Goal: Transaction & Acquisition: Subscribe to service/newsletter

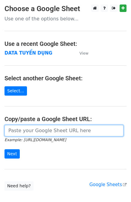
click at [27, 134] on input "url" at bounding box center [63, 130] width 119 height 11
click at [39, 133] on input "url" at bounding box center [63, 130] width 119 height 11
paste input "https://docs.google.com/spreadsheets/d/1KZ7mIKUru3GcC_K2wVEfG_VsEb4I4bOScueJoPE…"
type input "https://docs.google.com/spreadsheets/d/1KZ7mIKUru3GcC_K2wVEfG_VsEb4I4bOScueJoPE…"
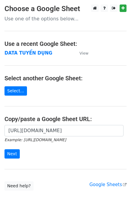
scroll to position [0, 0]
click at [10, 158] on div "https://docs.google.com/spreadsheets/d/1KZ7mIKUru3GcC_K2wVEfG_VsEb4I4bOScueJoPE…" at bounding box center [65, 144] width 131 height 39
click at [10, 156] on input "Next" at bounding box center [11, 153] width 15 height 9
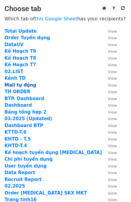
click at [14, 86] on strong "Mail tự động" at bounding box center [20, 84] width 32 height 5
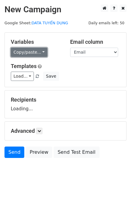
click at [28, 53] on link "Copy/paste..." at bounding box center [29, 52] width 36 height 9
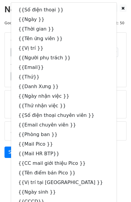
click at [114, 78] on div "Load... Thư mời phỏng vấn BTP Thư cảm ơn Thư mời nhận việc BTP Thư nhắc nhở cập…" at bounding box center [65, 75] width 118 height 9
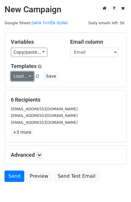
click at [17, 75] on link "Load..." at bounding box center [22, 75] width 23 height 9
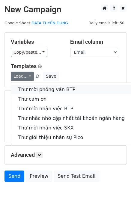
click at [32, 91] on link "Thư mời phỏng vấn BTP" at bounding box center [71, 90] width 121 height 10
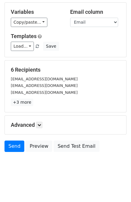
scroll to position [30, 0]
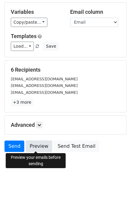
click at [31, 143] on link "Preview" at bounding box center [39, 145] width 26 height 11
click at [39, 147] on link "Preview" at bounding box center [39, 145] width 26 height 11
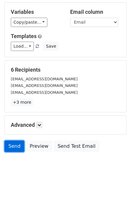
click at [12, 146] on link "Send" at bounding box center [14, 145] width 20 height 11
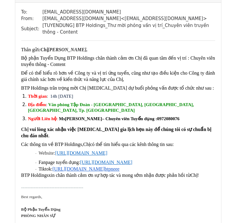
scroll to position [30, 0]
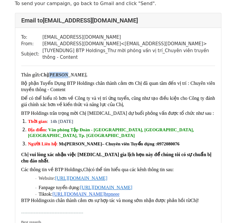
drag, startPoint x: 54, startPoint y: 73, endPoint x: 66, endPoint y: 75, distance: 12.0
click at [66, 75] on strong "Lê Tường Vi," at bounding box center [68, 74] width 40 height 5
drag, startPoint x: 57, startPoint y: 124, endPoint x: 79, endPoint y: 124, distance: 21.8
click at [73, 124] on span "14h [DATE]" at bounding box center [61, 121] width 23 height 5
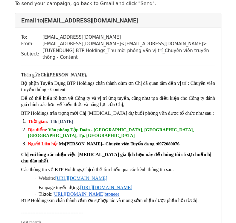
click at [73, 124] on span "14h [DATE]" at bounding box center [61, 121] width 23 height 5
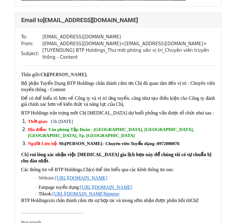
scroll to position [419, 0]
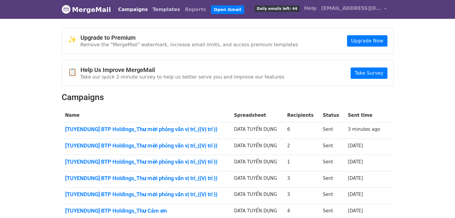
click at [155, 9] on link "Templates" at bounding box center [166, 10] width 32 height 12
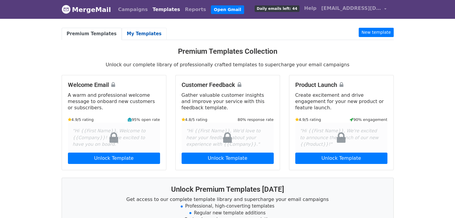
click at [123, 33] on link "My Templates" at bounding box center [144, 34] width 45 height 12
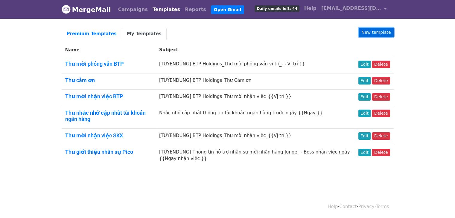
click at [377, 34] on link "New template" at bounding box center [376, 32] width 35 height 9
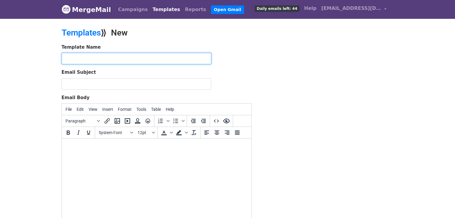
click at [140, 63] on input "text" at bounding box center [137, 58] width 150 height 11
type input "T"
click at [130, 62] on input "text" at bounding box center [137, 58] width 150 height 11
type input "Thư mời PV SKX"
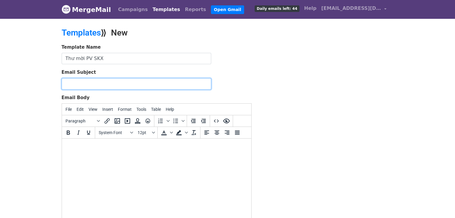
click at [124, 83] on input "Email Subject" at bounding box center [137, 83] width 150 height 11
click at [125, 84] on input "[TUYENDUNG] BTP Holdings_Thư mời phỏng vấn_{{Vị trí }}" at bounding box center [137, 83] width 150 height 11
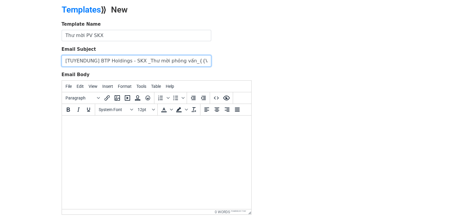
scroll to position [60, 0]
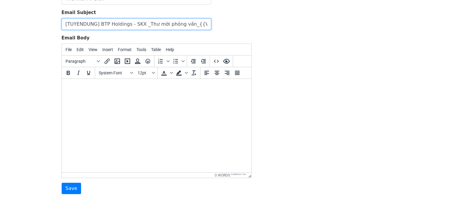
type input "[TUYENDUNG] BTP Holdings - SKX _Thư mời phỏng vấn_{{Vị trí }}"
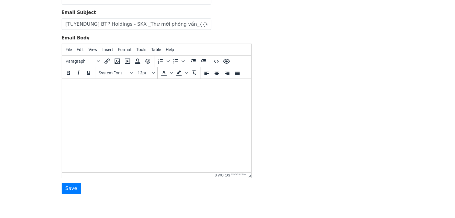
click at [110, 90] on html at bounding box center [156, 87] width 189 height 16
paste body
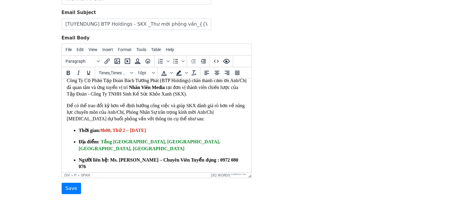
scroll to position [0, 0]
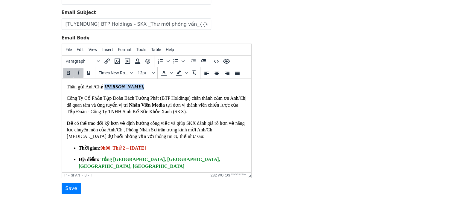
drag, startPoint x: 140, startPoint y: 90, endPoint x: 104, endPoint y: 86, distance: 35.5
click at [104, 86] on p "Thân gửi Anh/Ch ị: [PERSON_NAME]," at bounding box center [156, 87] width 180 height 7
click at [119, 51] on span "Format" at bounding box center [125, 49] width 14 height 5
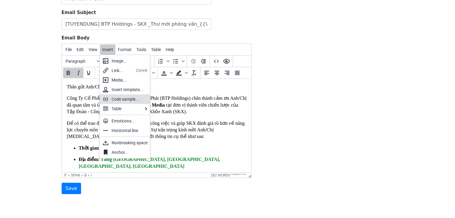
click at [115, 99] on div "Code sample..." at bounding box center [130, 99] width 36 height 7
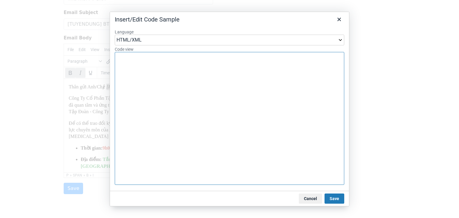
click at [143, 60] on textarea "Code view" at bounding box center [230, 118] width 230 height 133
click at [314, 200] on button "Cancel" at bounding box center [310, 199] width 23 height 10
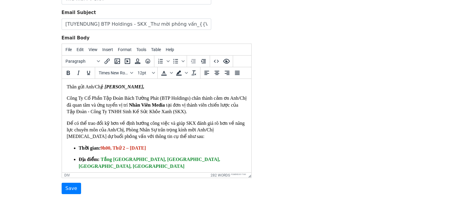
click at [121, 96] on div "Công Ty Cổ Phần Tập Đoàn Bách Tường Phát (BTP Holdings) chân thành cảm ơn Anh/C…" at bounding box center [156, 105] width 180 height 20
click at [133, 137] on div "Để có thể trao đổi kỹ hơn về định hướng công việc và giúp SKX đánh giá rõ hơn v…" at bounding box center [156, 130] width 180 height 20
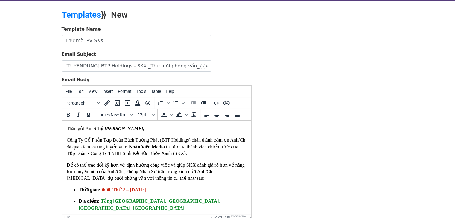
scroll to position [0, 0]
